Goal: Find specific page/section: Find specific page/section

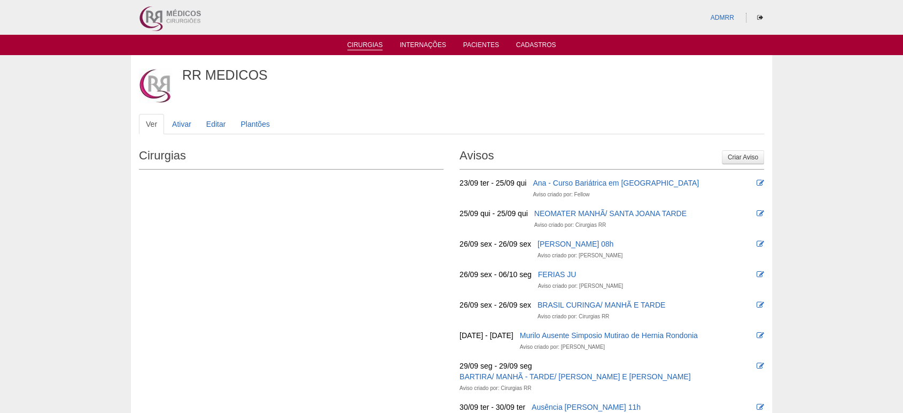
click at [366, 46] on link "Cirurgias" at bounding box center [365, 45] width 36 height 9
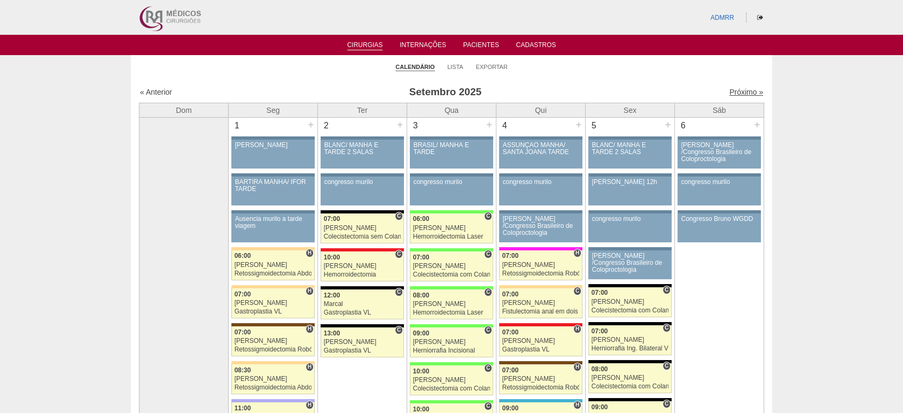
click at [733, 90] on link "Próximo »" at bounding box center [747, 92] width 34 height 9
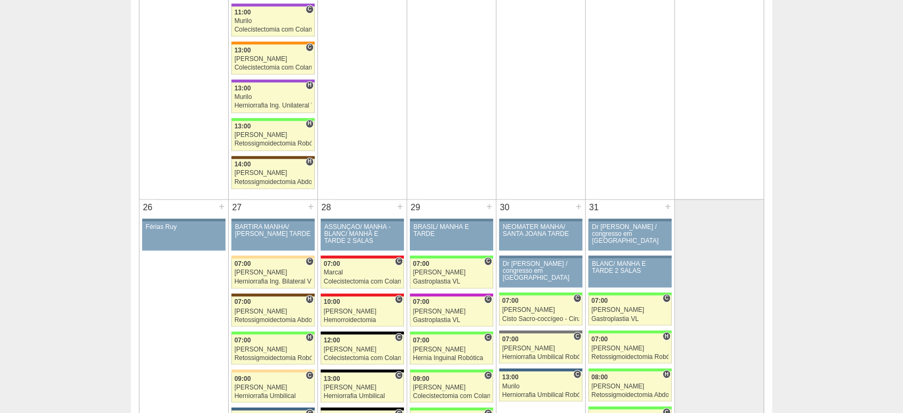
scroll to position [1782, 0]
